Goal: Book appointment/travel/reservation

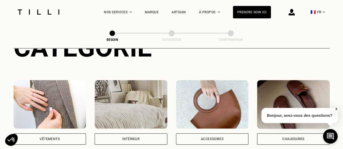
scroll to position [79, 0]
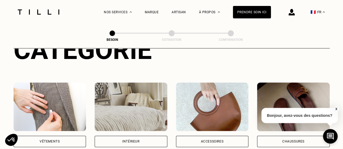
click at [112, 114] on img at bounding box center [131, 107] width 73 height 49
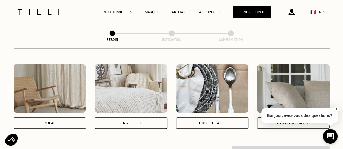
scroll to position [244, 0]
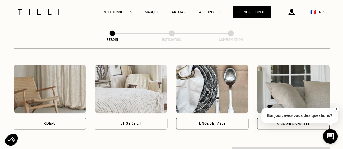
click at [65, 122] on div "Rideau" at bounding box center [50, 123] width 73 height 11
select select "FR"
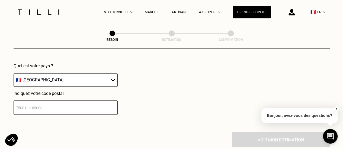
scroll to position [393, 0]
click at [45, 104] on input "number" at bounding box center [66, 108] width 104 height 14
type input "94300"
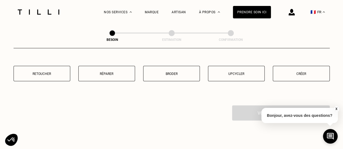
scroll to position [562, 0]
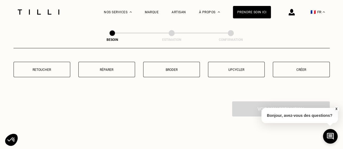
click at [289, 68] on p "Créer" at bounding box center [301, 70] width 51 height 4
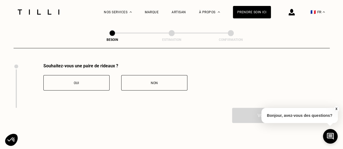
scroll to position [600, 0]
click at [93, 81] on div "Oui" at bounding box center [76, 83] width 60 height 4
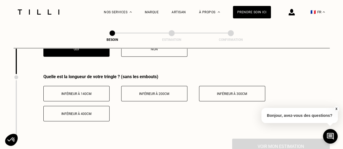
scroll to position [634, 0]
click at [233, 92] on span "Inférieur à 300cm" at bounding box center [232, 94] width 30 height 4
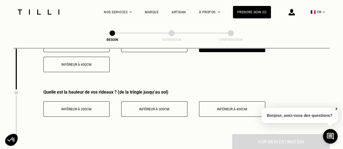
scroll to position [684, 0]
click at [146, 107] on span "Inférieur à 300cm" at bounding box center [154, 109] width 30 height 4
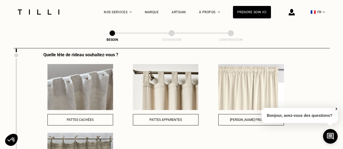
scroll to position [765, 0]
click at [238, 119] on button "[PERSON_NAME] fronceur" at bounding box center [251, 120] width 66 height 11
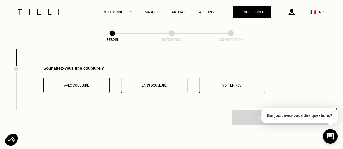
scroll to position [919, 0]
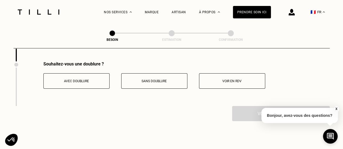
click at [80, 79] on span "Avec doublure" at bounding box center [76, 81] width 25 height 4
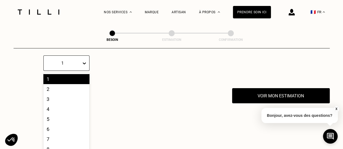
click at [82, 71] on div "10 results available. Use Up and Down to choose options, press Enter to select …" at bounding box center [66, 63] width 46 height 15
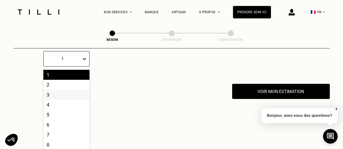
scroll to position [986, 0]
click at [54, 142] on div "8" at bounding box center [66, 145] width 46 height 10
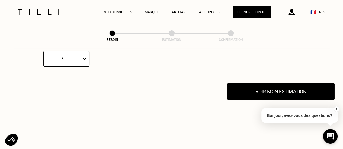
click at [261, 90] on button "Voir mon estimation" at bounding box center [280, 91] width 107 height 17
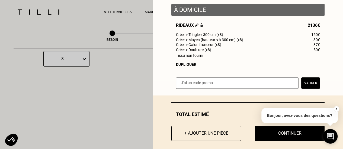
scroll to position [77, 0]
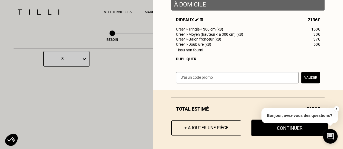
click at [292, 132] on button "Continuer" at bounding box center [290, 128] width 77 height 17
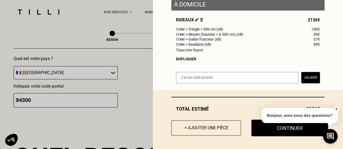
scroll to position [61, 0]
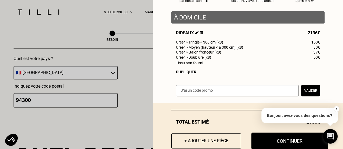
select select "FR"
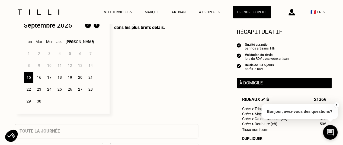
scroll to position [154, 0]
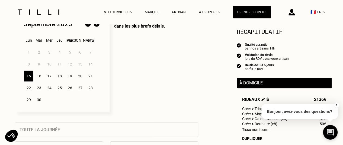
click at [70, 77] on div "19" at bounding box center [69, 76] width 9 height 11
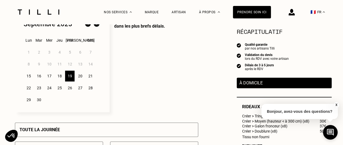
click at [47, 77] on div "17" at bounding box center [48, 76] width 9 height 11
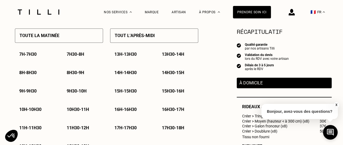
scroll to position [267, 0]
click at [126, 57] on p "13h - 13h30" at bounding box center [125, 54] width 22 height 5
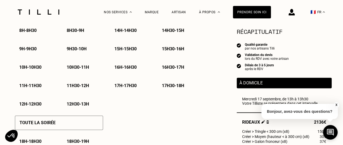
scroll to position [310, 0]
click at [336, 105] on button "X" at bounding box center [336, 105] width 5 height 6
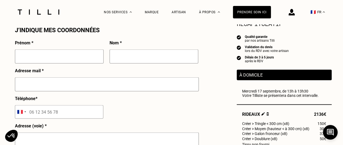
scroll to position [504, 0]
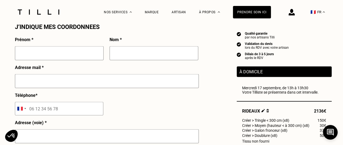
click at [51, 58] on input "text" at bounding box center [59, 53] width 89 height 14
type input "[PERSON_NAME]"
type input "CHEBBI"
type input "[PERSON_NAME][EMAIL_ADDRESS][DOMAIN_NAME]"
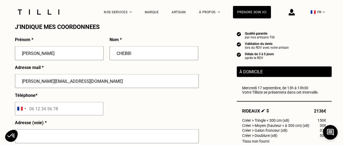
type input "07 63 07 21 80"
type input "[STREET_ADDRESS][PERSON_NAME]"
type input "Vincennes"
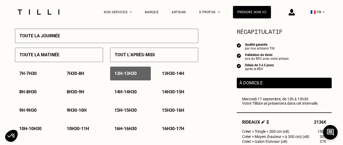
scroll to position [247, 0]
click at [74, 93] on p "8h30 - 9h" at bounding box center [75, 92] width 17 height 5
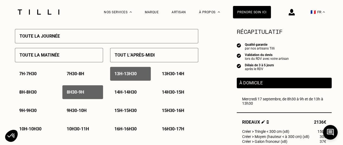
click at [74, 93] on p "8h30 - 9h" at bounding box center [75, 92] width 17 height 5
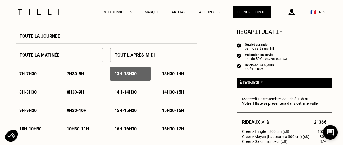
click at [82, 91] on p "8h30 - 9h" at bounding box center [75, 92] width 17 height 5
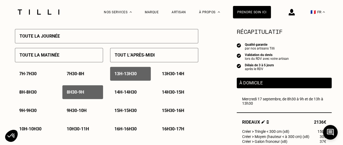
click at [130, 77] on p "13h - 13h30" at bounding box center [125, 73] width 22 height 5
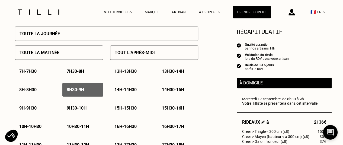
scroll to position [250, 0]
click at [129, 73] on p "13h - 13h30" at bounding box center [125, 71] width 22 height 5
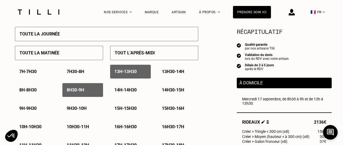
click at [88, 91] on div "8h30 - 9h" at bounding box center [82, 90] width 41 height 14
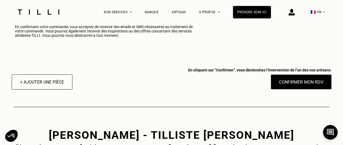
scroll to position [727, 0]
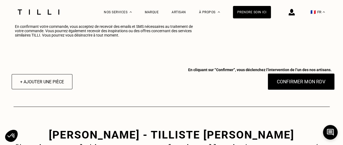
click at [302, 89] on button "Confirmer mon RDV" at bounding box center [301, 82] width 67 height 17
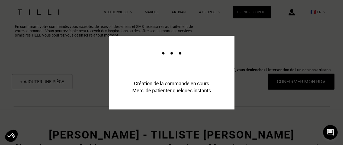
scroll to position [740, 0]
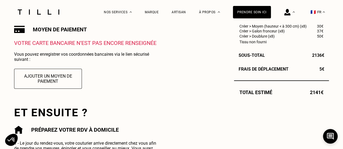
scroll to position [192, 0]
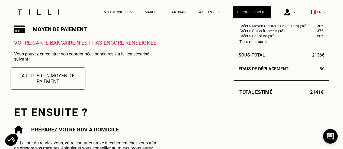
click at [58, 79] on button "Ajouter un moyen de paiement" at bounding box center [48, 79] width 75 height 22
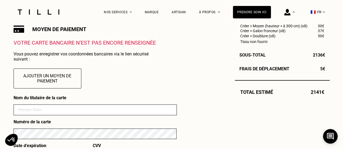
click at [28, 116] on input at bounding box center [95, 110] width 163 height 11
type input "[PERSON_NAME]"
type input "11"
type input "2026"
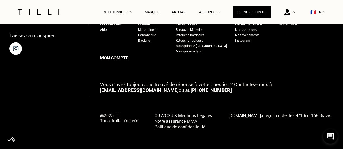
scroll to position [633, 0]
